Goal: Find specific page/section: Find specific page/section

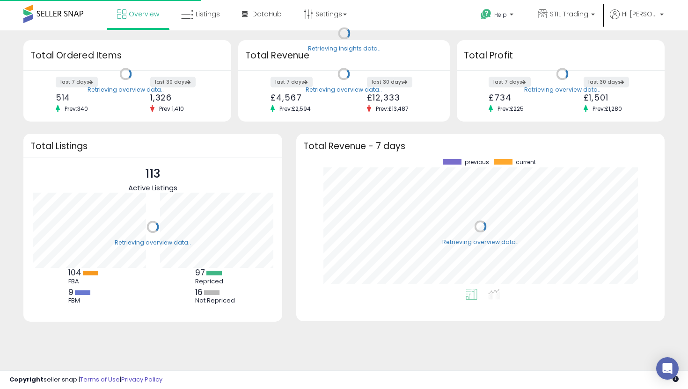
scroll to position [130, 350]
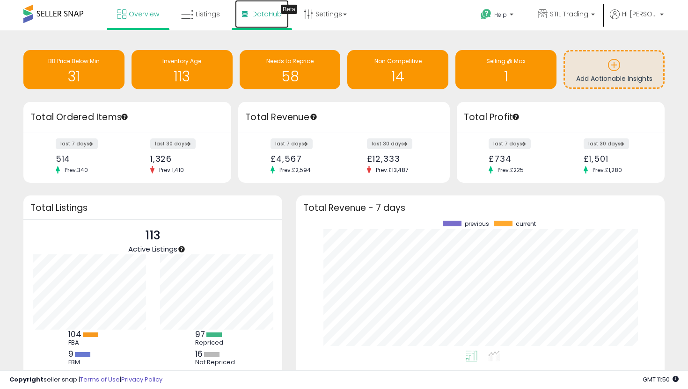
click at [277, 14] on span "DataHub" at bounding box center [266, 13] width 29 height 9
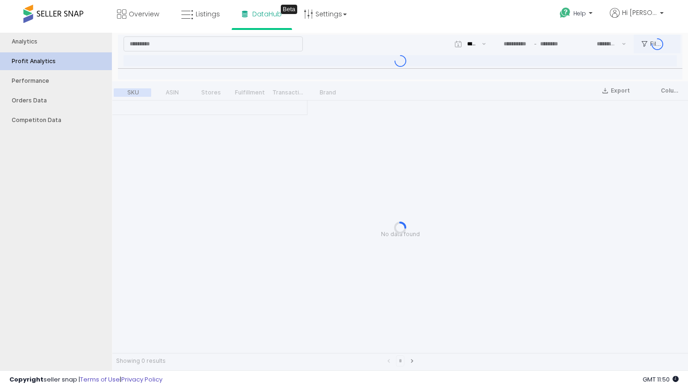
type input "***"
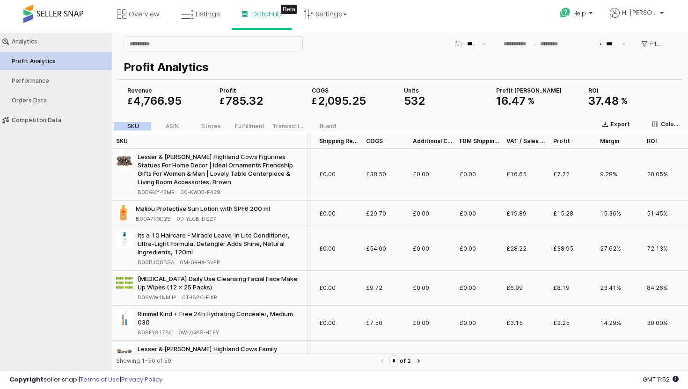
scroll to position [0, 134]
click at [610, 141] on div "ROI ROI" at bounding box center [618, 141] width 47 height 15
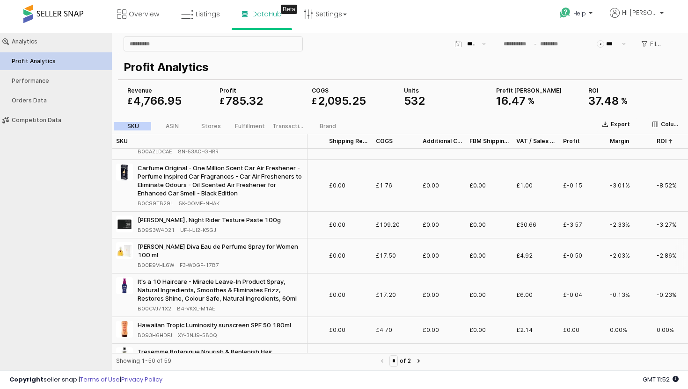
scroll to position [24, 0]
